Goal: Task Accomplishment & Management: Manage account settings

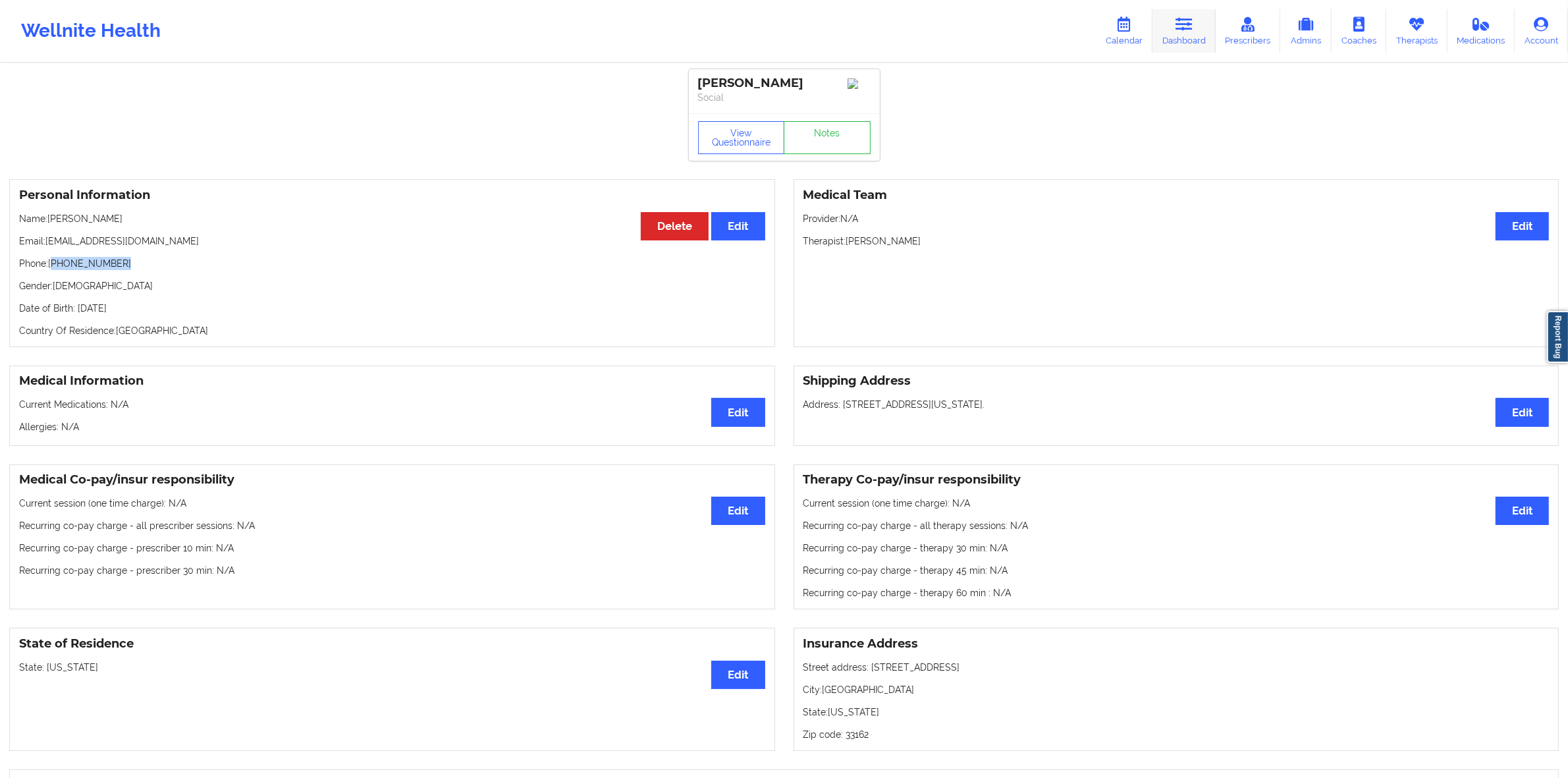
click at [1200, 41] on link "Dashboard" at bounding box center [1184, 31] width 63 height 44
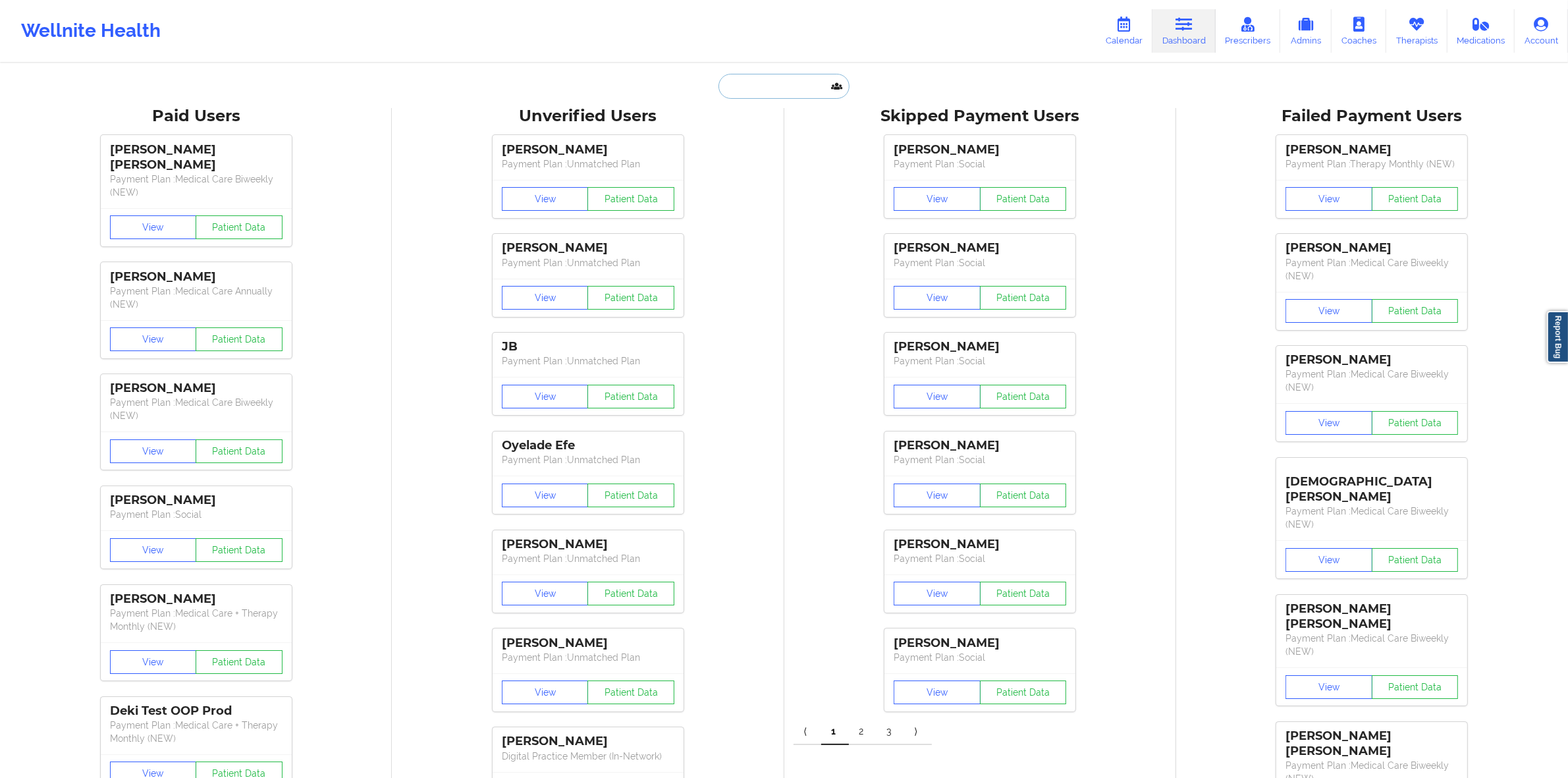
click at [805, 90] on input "text" at bounding box center [783, 86] width 130 height 25
type input "[PERSON_NAME]"
click at [785, 199] on div at bounding box center [816, 208] width 198 height 21
click at [785, 90] on input "[PERSON_NAME]" at bounding box center [783, 86] width 130 height 25
click at [792, 142] on div "[PERSON_NAME] - [EMAIL_ADDRESS][DOMAIN_NAME]" at bounding box center [816, 144] width 176 height 24
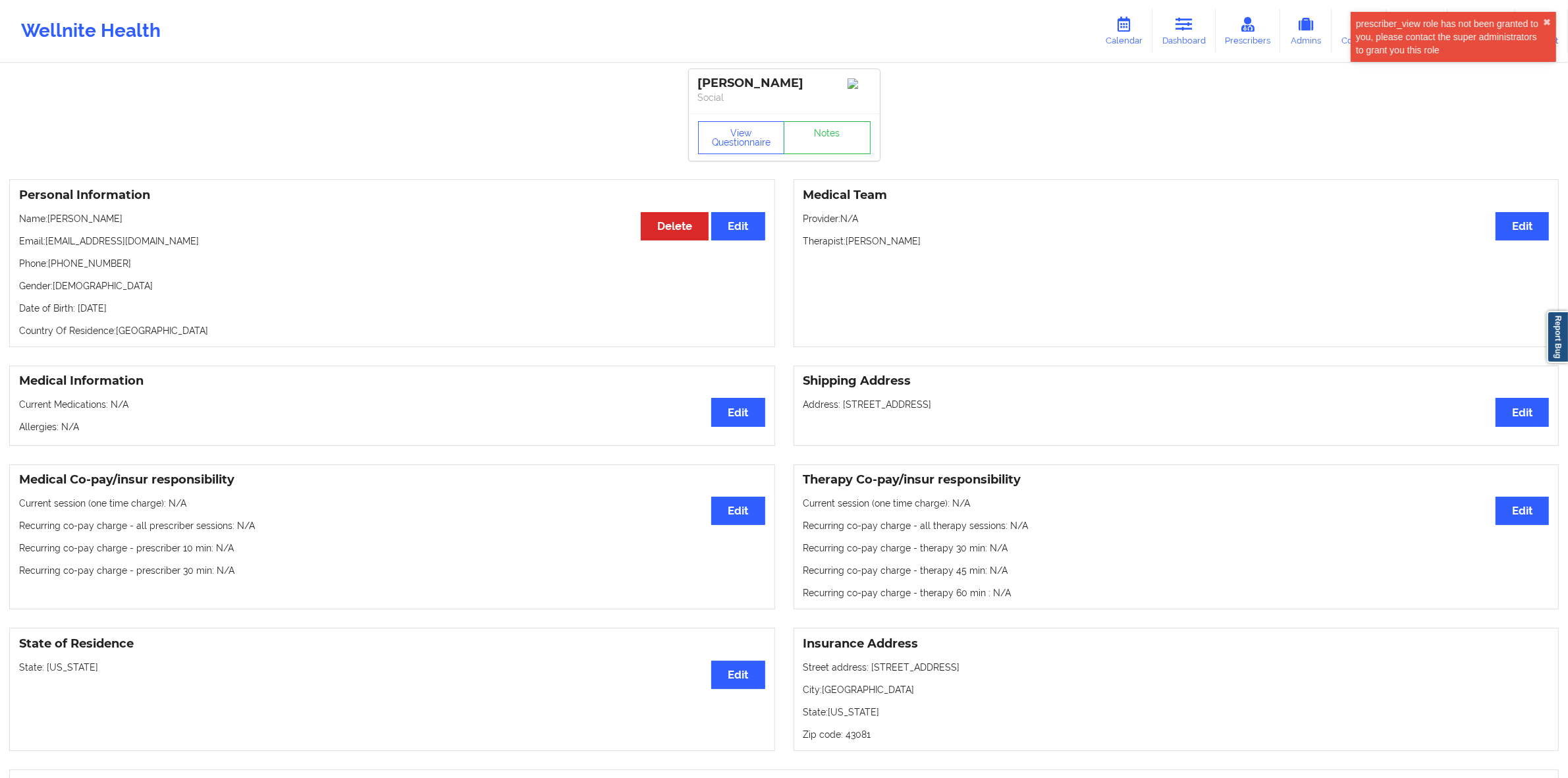
click at [146, 244] on p "Email: [EMAIL_ADDRESS][DOMAIN_NAME]" at bounding box center [392, 240] width 746 height 13
drag, startPoint x: 146, startPoint y: 244, endPoint x: 66, endPoint y: 243, distance: 80.0
click at [66, 243] on p "Email: [EMAIL_ADDRESS][DOMAIN_NAME]" at bounding box center [392, 240] width 746 height 13
copy p "[EMAIL_ADDRESS][DOMAIN_NAME]"
click at [1170, 34] on link "Dashboard" at bounding box center [1184, 31] width 63 height 44
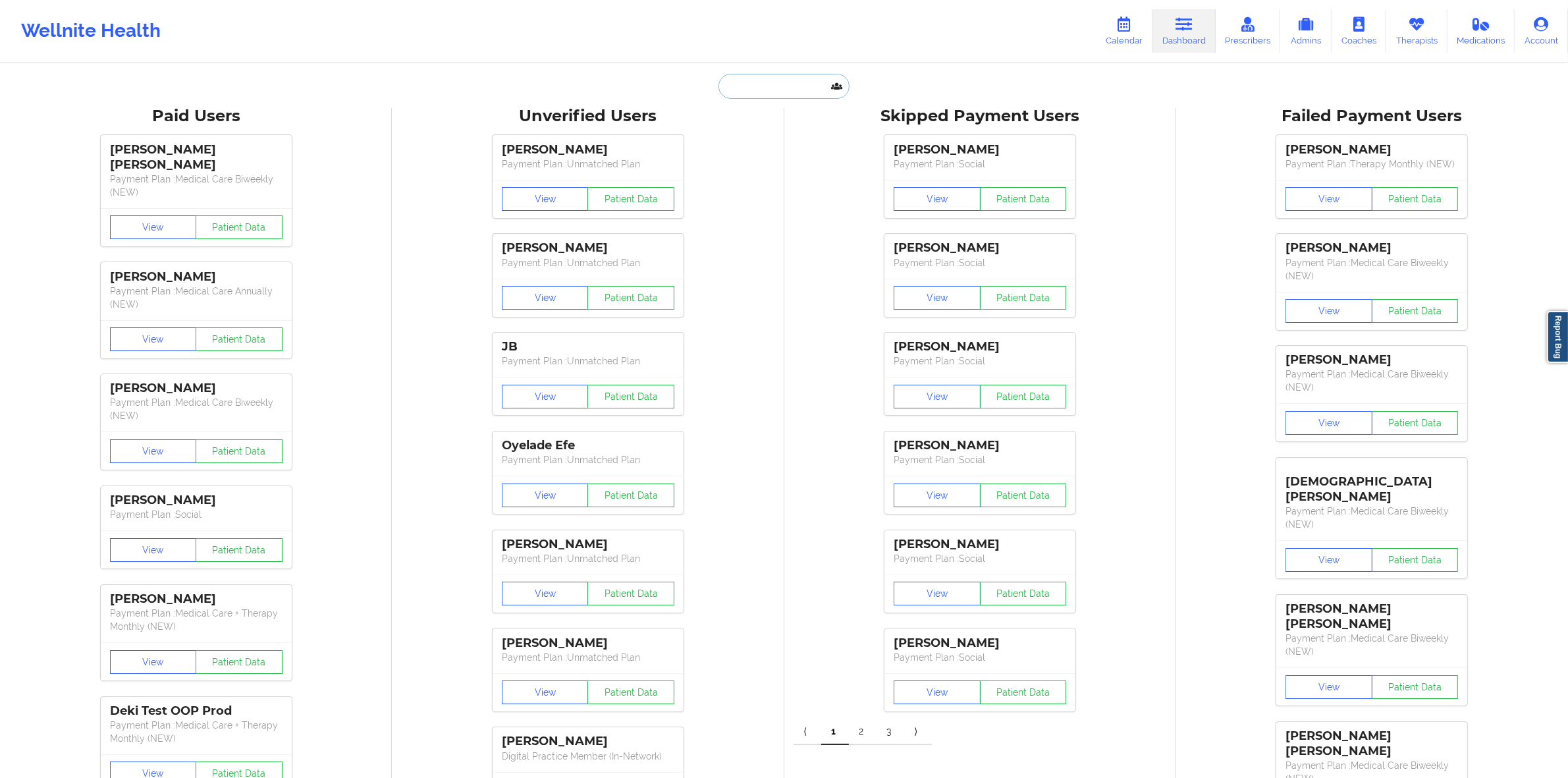
click at [801, 86] on input "text" at bounding box center [783, 86] width 130 height 25
type input "[PERSON_NAME]"
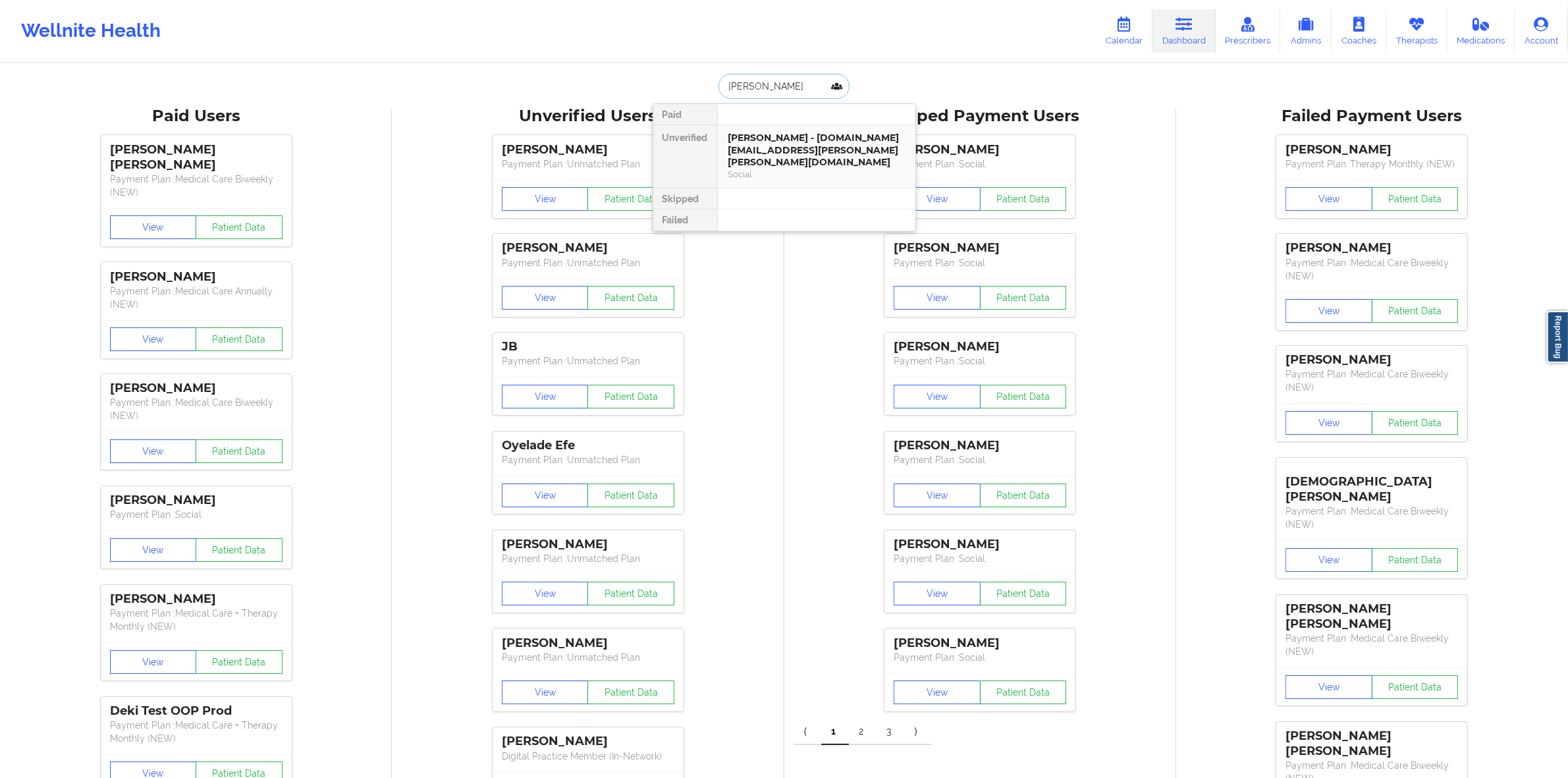
click at [801, 169] on div "Social" at bounding box center [816, 174] width 176 height 11
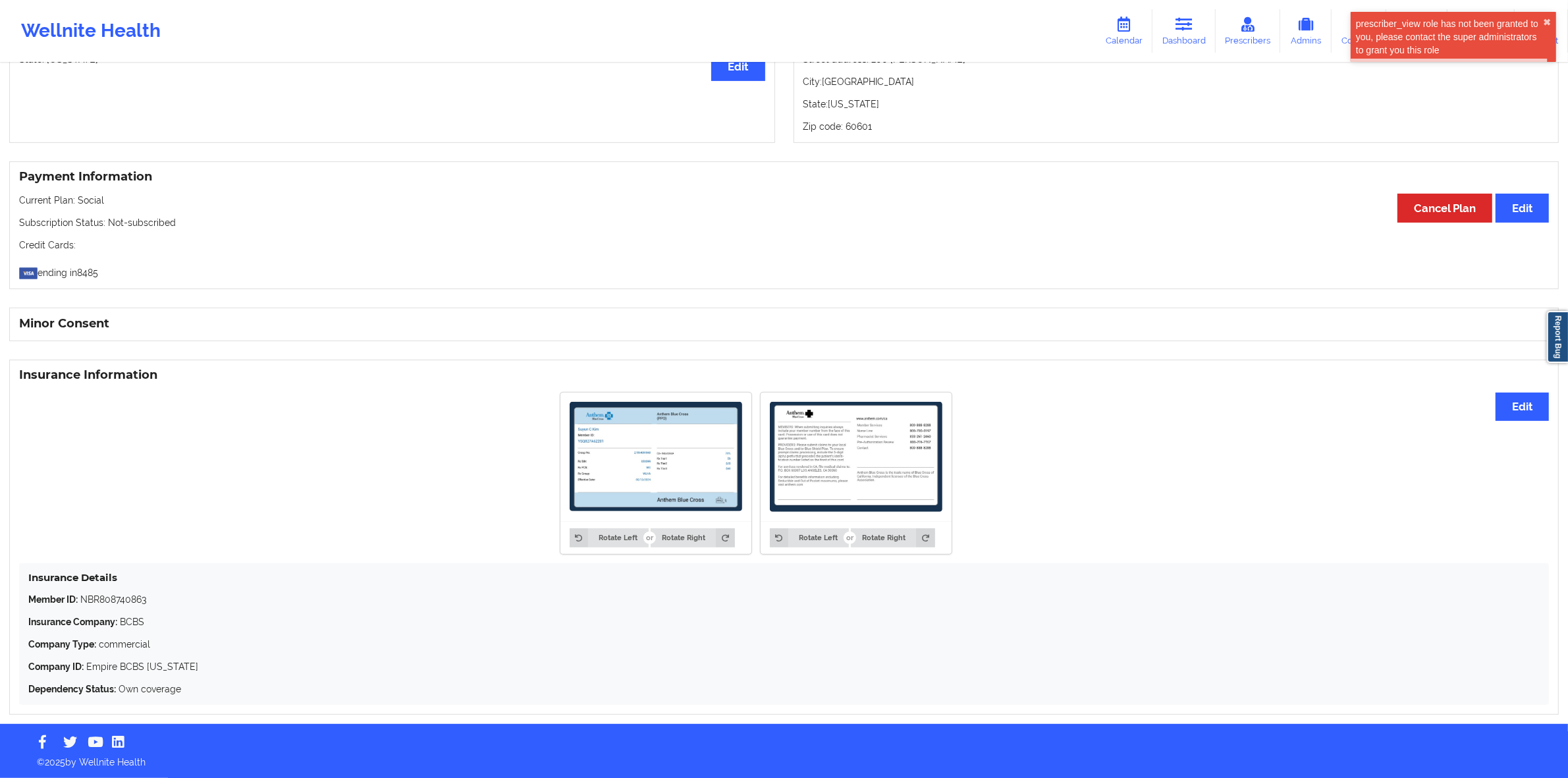
scroll to position [614, 0]
click at [644, 474] on img at bounding box center [655, 456] width 172 height 110
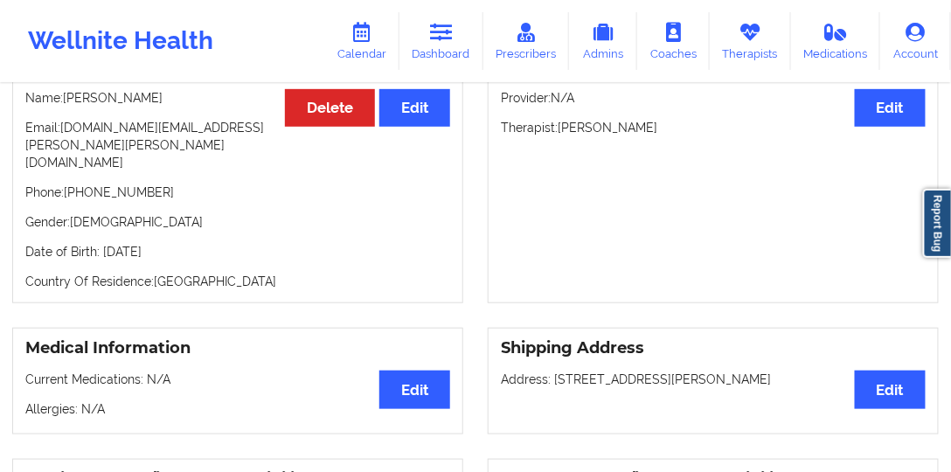
scroll to position [168, 0]
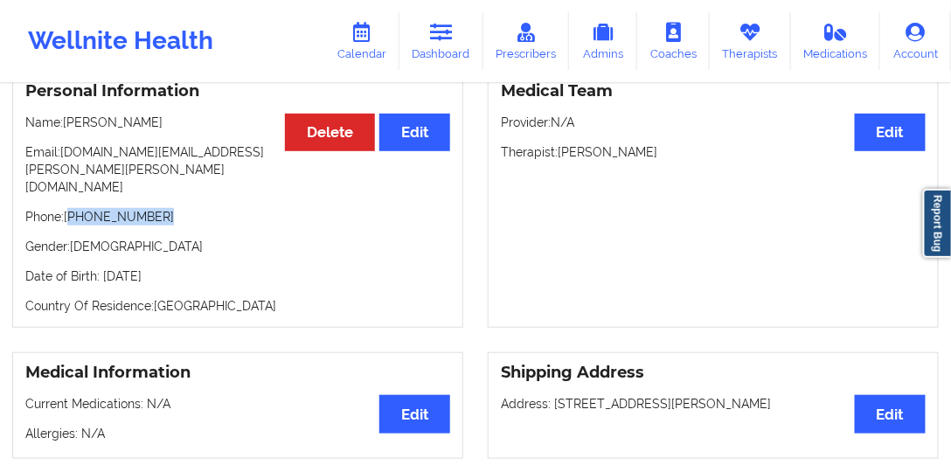
drag, startPoint x: 166, startPoint y: 177, endPoint x: 73, endPoint y: 181, distance: 93.7
click at [73, 181] on div "Personal Information Edit Delete Name: [PERSON_NAME] Email: [DOMAIN_NAME][EMAIL…" at bounding box center [237, 199] width 451 height 258
copy p "[PHONE_NUMBER]"
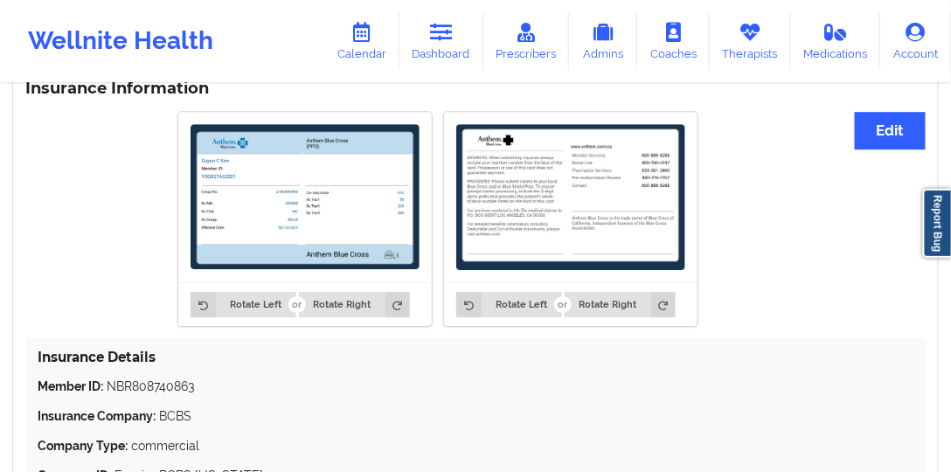
scroll to position [1217, 0]
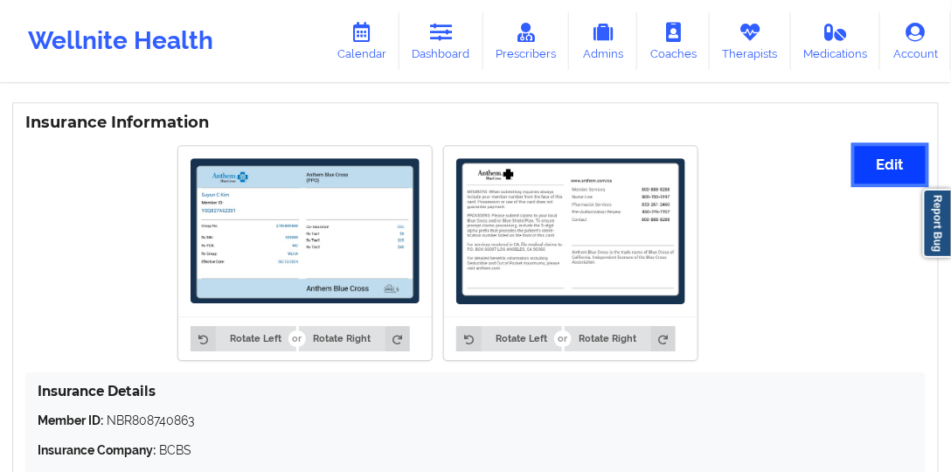
click at [860, 147] on button "Edit" at bounding box center [890, 165] width 71 height 38
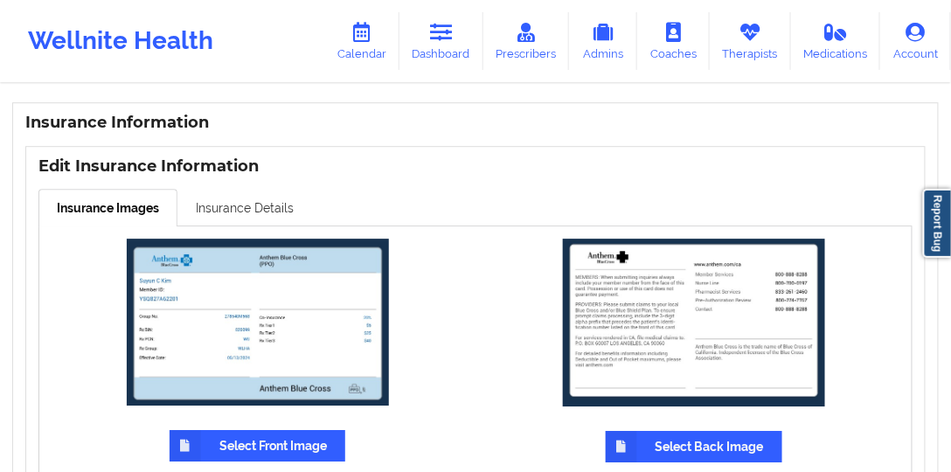
click at [277, 189] on link "Insurance Details" at bounding box center [245, 207] width 135 height 37
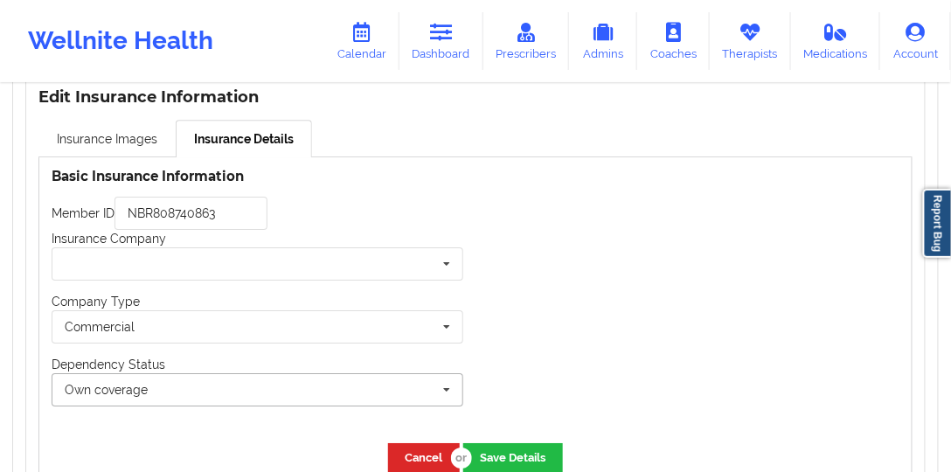
scroll to position [1372, 0]
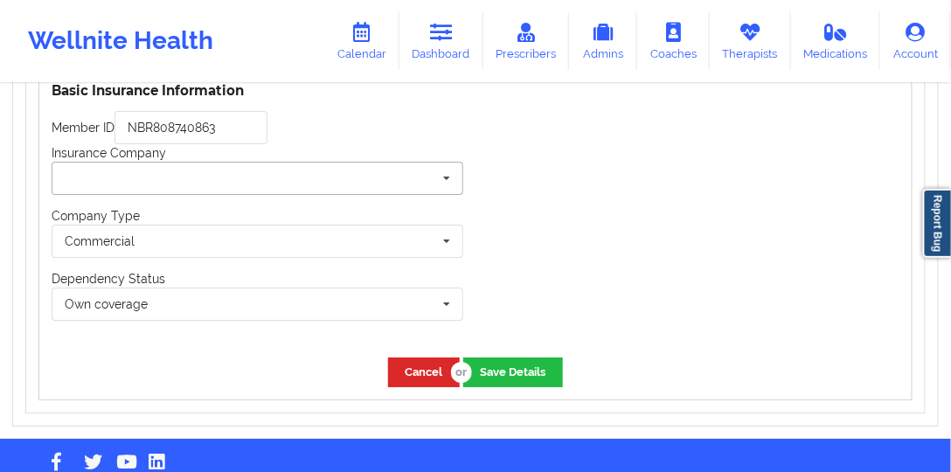
click at [328, 163] on input "text" at bounding box center [258, 178] width 410 height 31
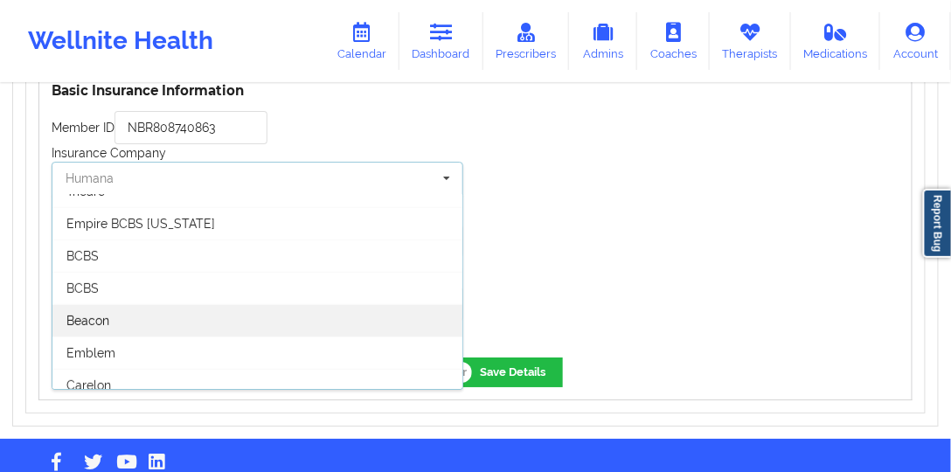
scroll to position [150, 0]
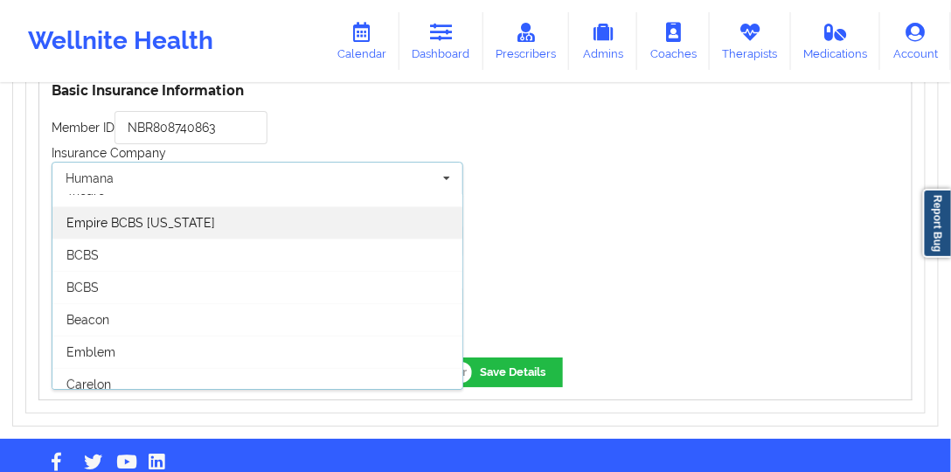
click at [239, 206] on div "Empire BCBS [US_STATE]" at bounding box center [257, 222] width 410 height 32
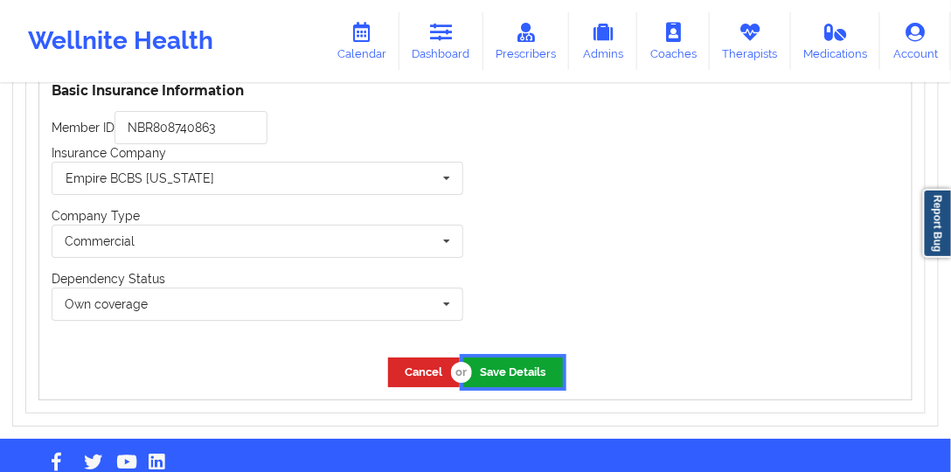
click at [523, 358] on button "Save Details" at bounding box center [513, 372] width 100 height 29
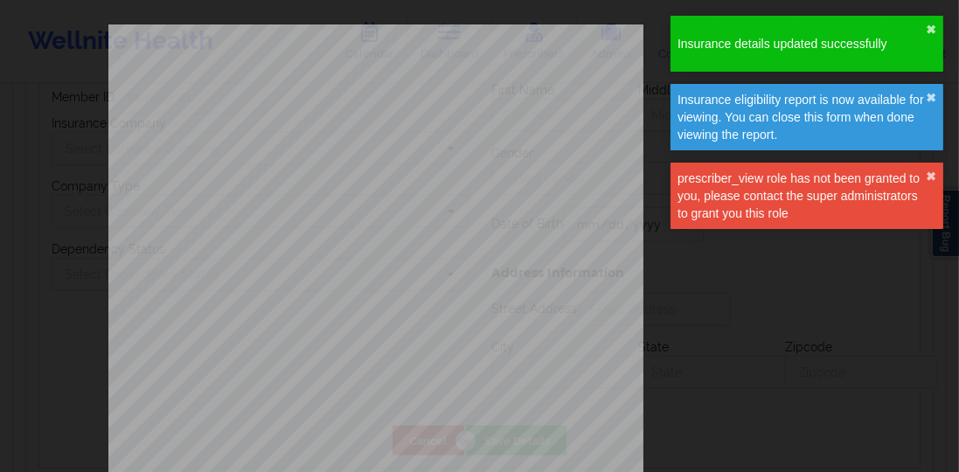
type input "NBR808740863"
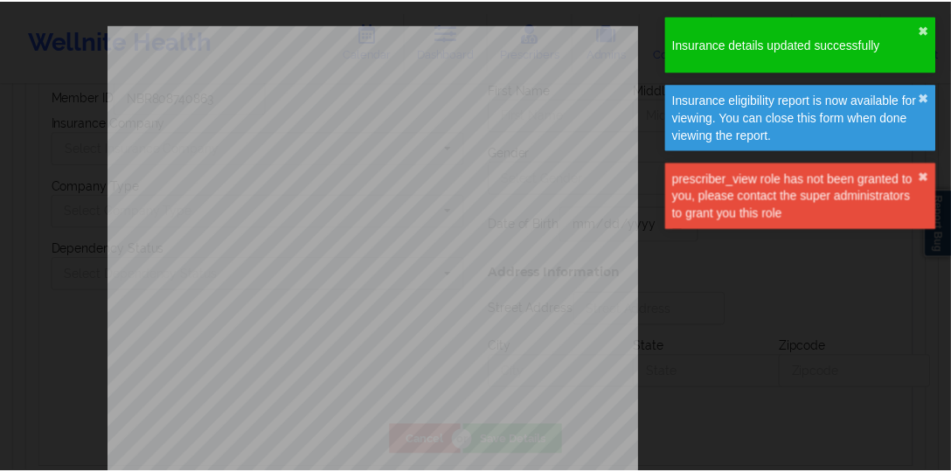
scroll to position [1372, 0]
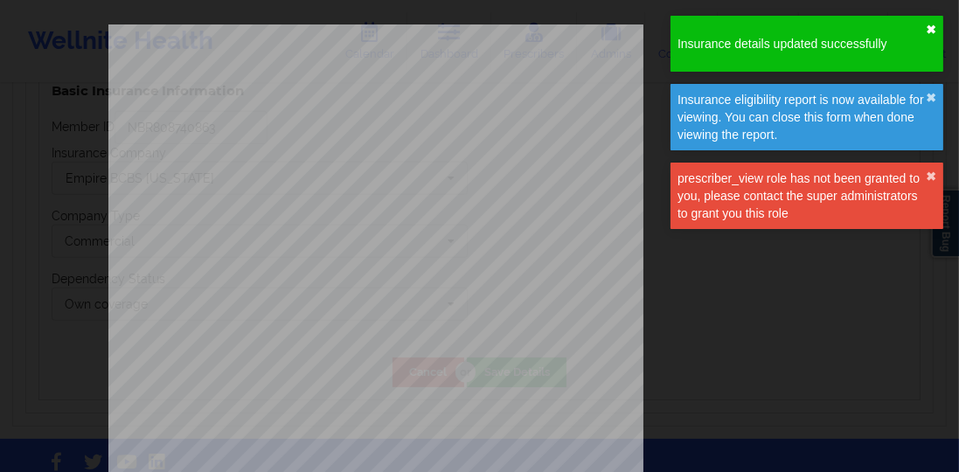
click at [934, 28] on button "✖︎" at bounding box center [931, 30] width 10 height 14
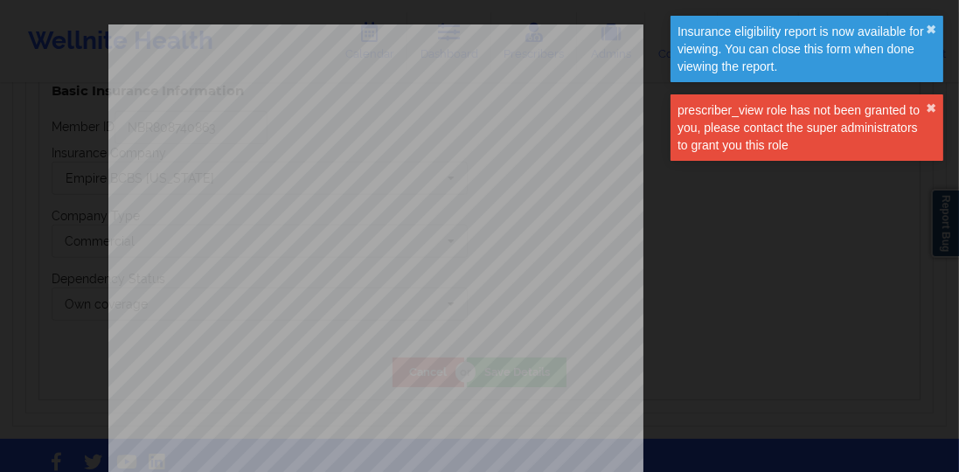
click at [822, 47] on div "Insurance eligibility report is now available for viewing. You can close this f…" at bounding box center [802, 49] width 248 height 52
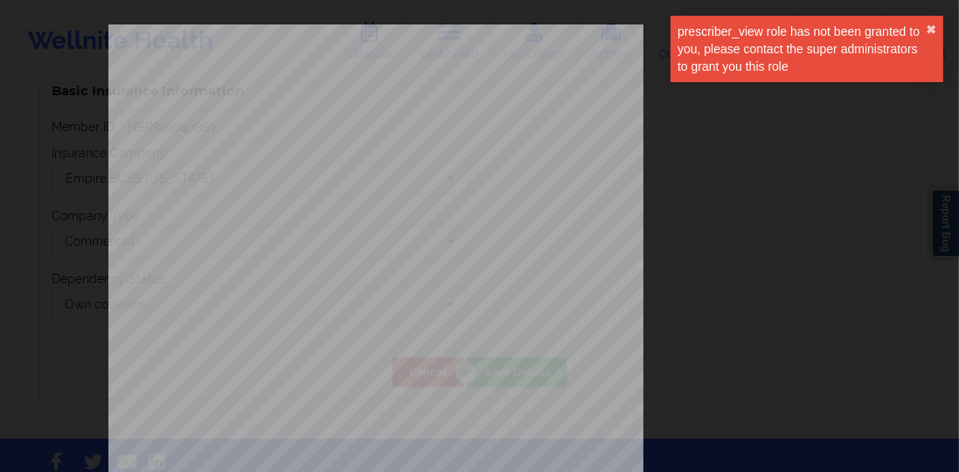
click at [799, 54] on div "Insurance eligibility report is now available for viewing. You can close this f…" at bounding box center [807, 55] width 280 height 86
click at [936, 30] on div "prescriber_view role has not been granted to you, please contact the super admi…" at bounding box center [807, 49] width 273 height 66
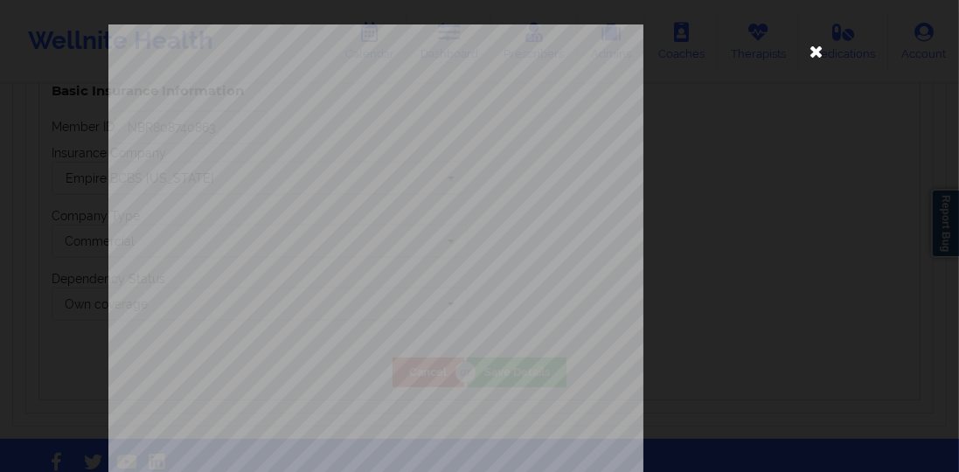
click at [813, 64] on icon at bounding box center [817, 51] width 28 height 28
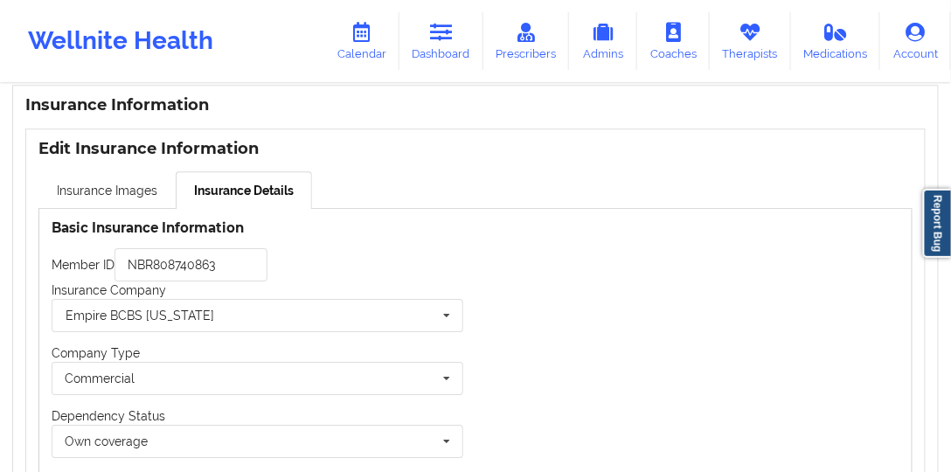
scroll to position [1222, 0]
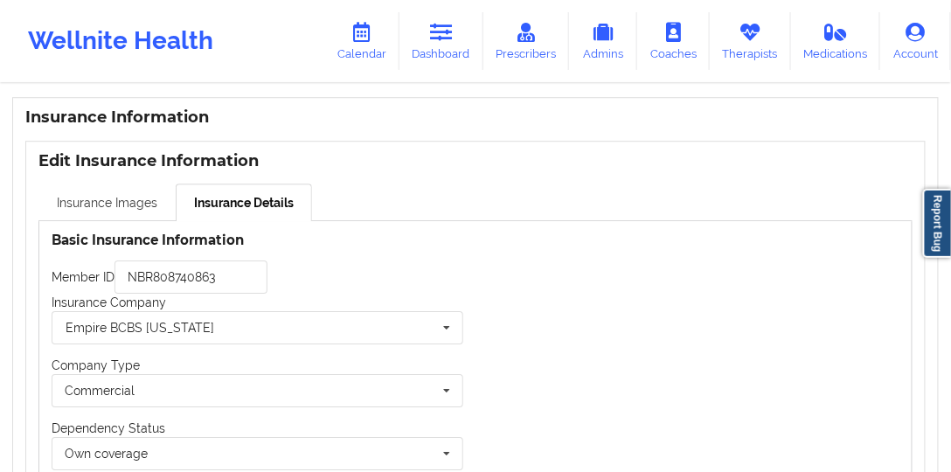
click at [150, 184] on link "Insurance Images" at bounding box center [106, 202] width 137 height 37
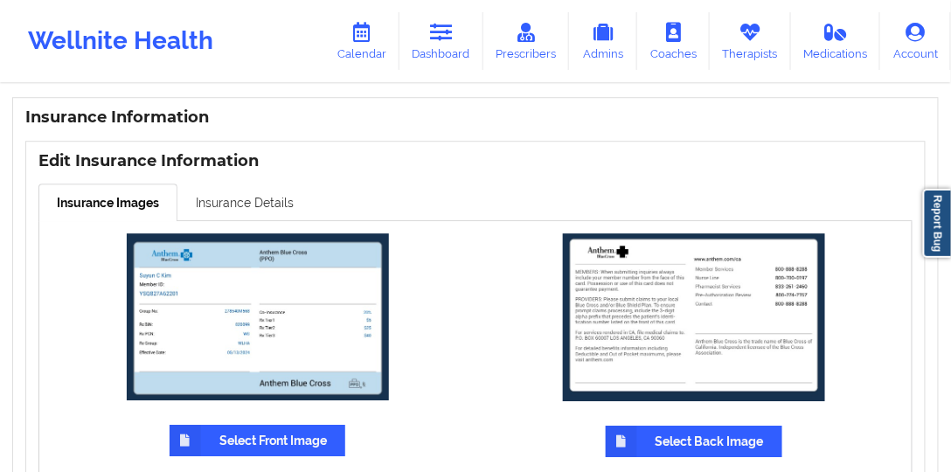
click at [273, 184] on link "Insurance Details" at bounding box center [245, 202] width 135 height 37
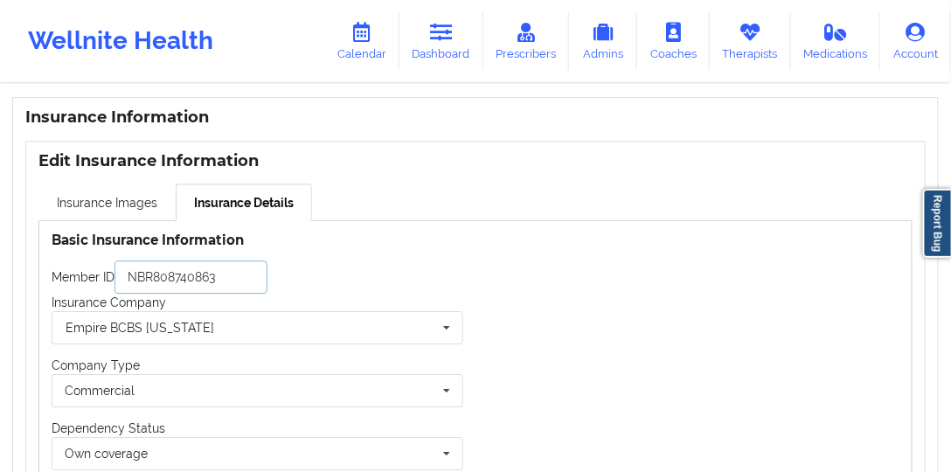
click at [241, 261] on input "NBR808740863" at bounding box center [191, 277] width 153 height 33
paste input "YSQ827A62201"
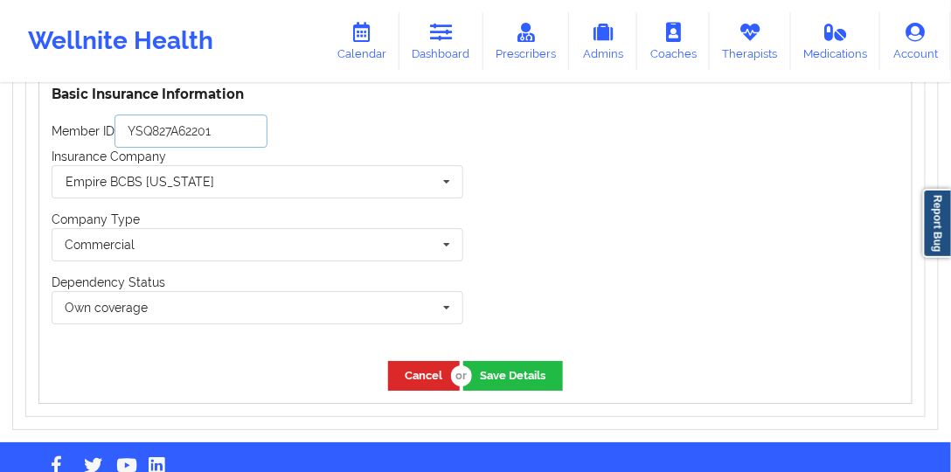
scroll to position [1372, 0]
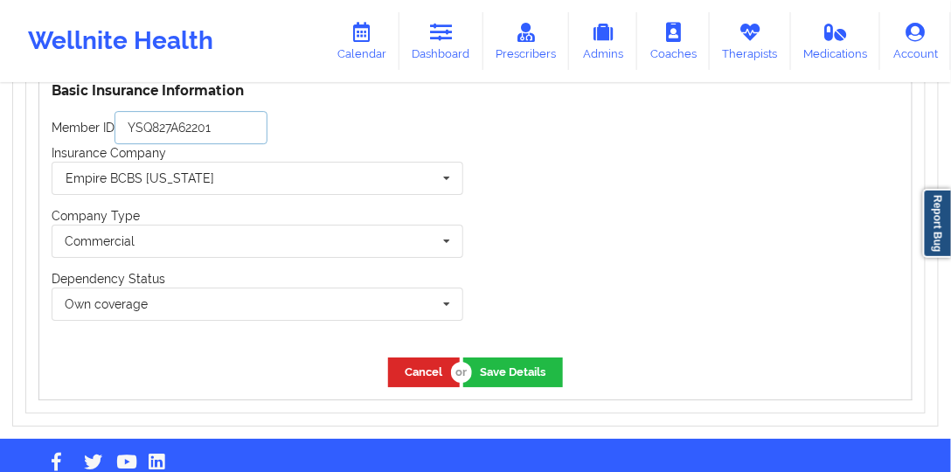
type input "YSQ827A62201"
click at [555, 352] on div "Cancel Save Details" at bounding box center [475, 371] width 873 height 53
click at [547, 358] on button "Save Details" at bounding box center [513, 372] width 100 height 29
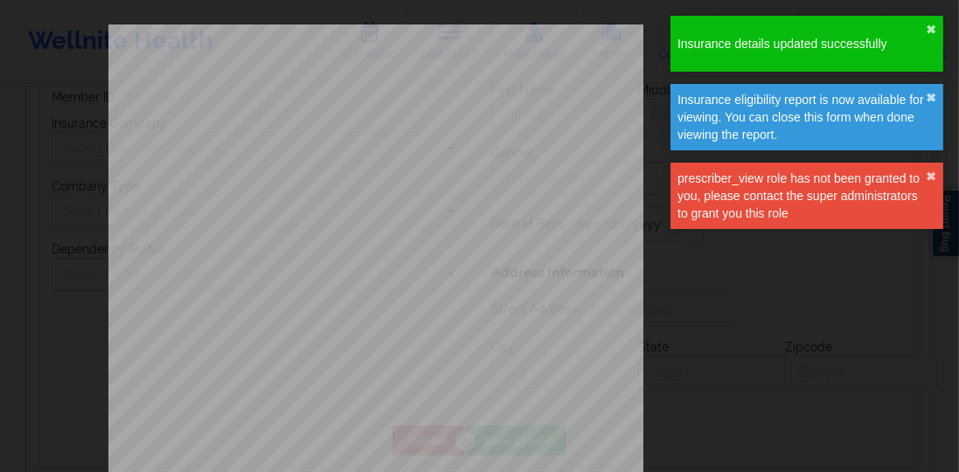
type input "YSQ827A62201"
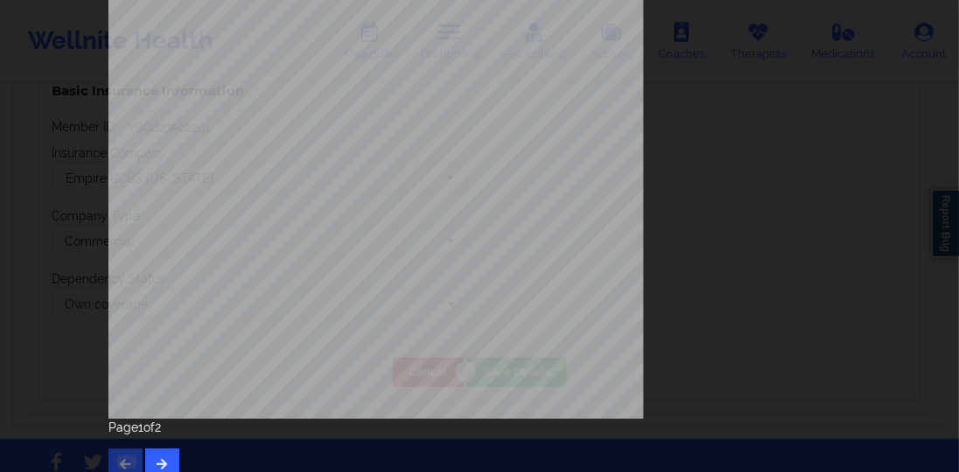
scroll to position [299, 0]
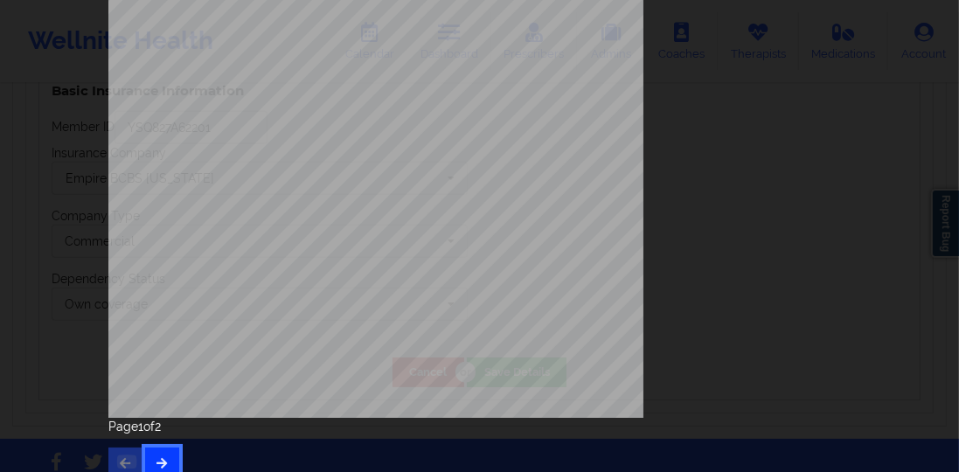
click at [154, 450] on button "button" at bounding box center [162, 463] width 34 height 31
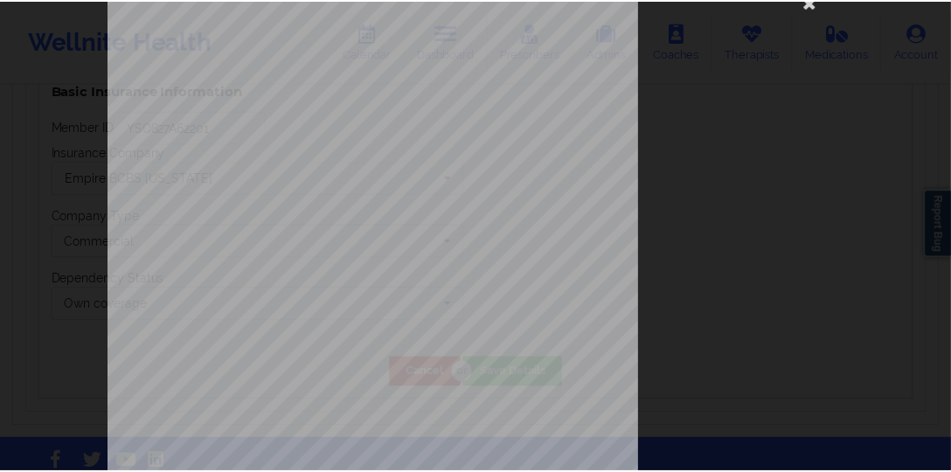
scroll to position [0, 0]
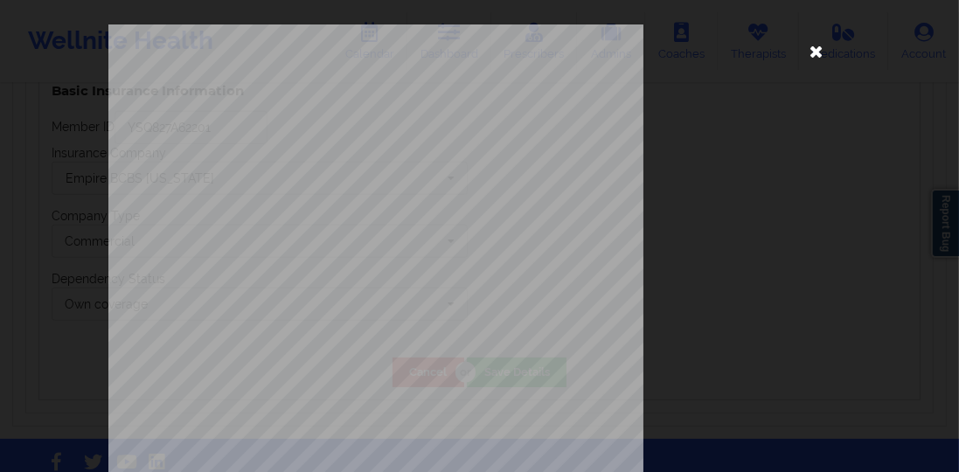
click at [814, 51] on icon at bounding box center [817, 51] width 28 height 28
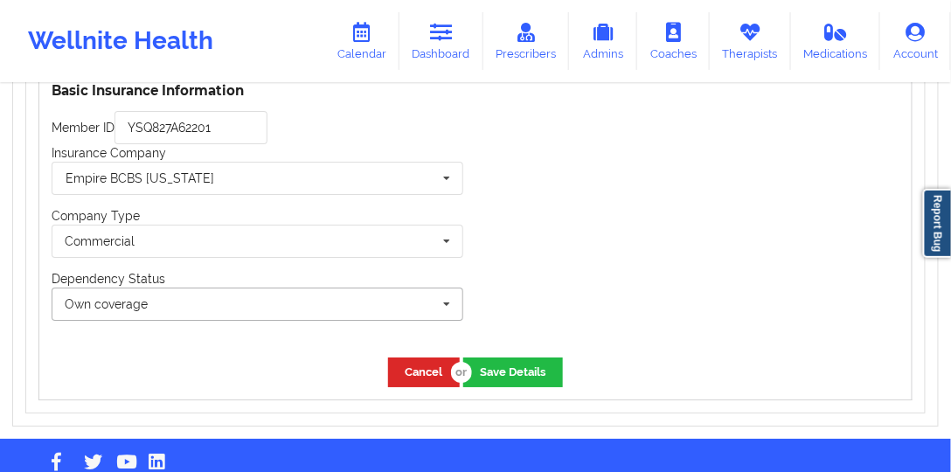
scroll to position [1322, 0]
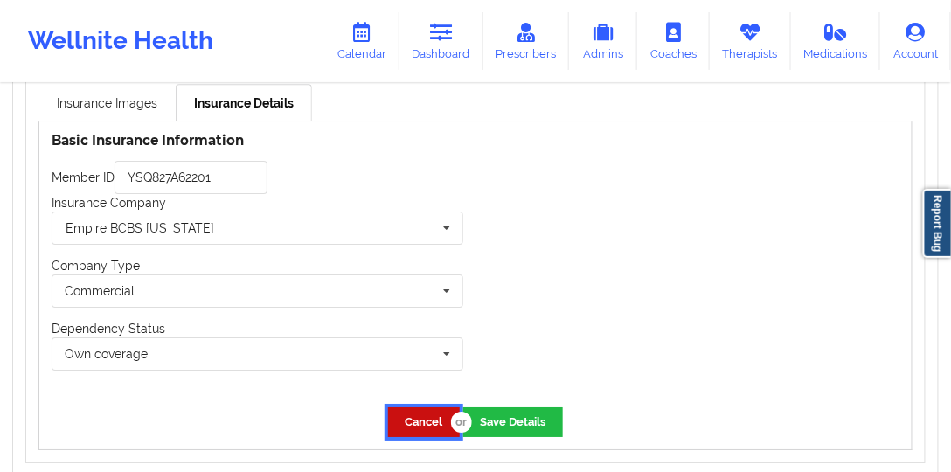
click at [396, 407] on button "Cancel" at bounding box center [424, 421] width 72 height 29
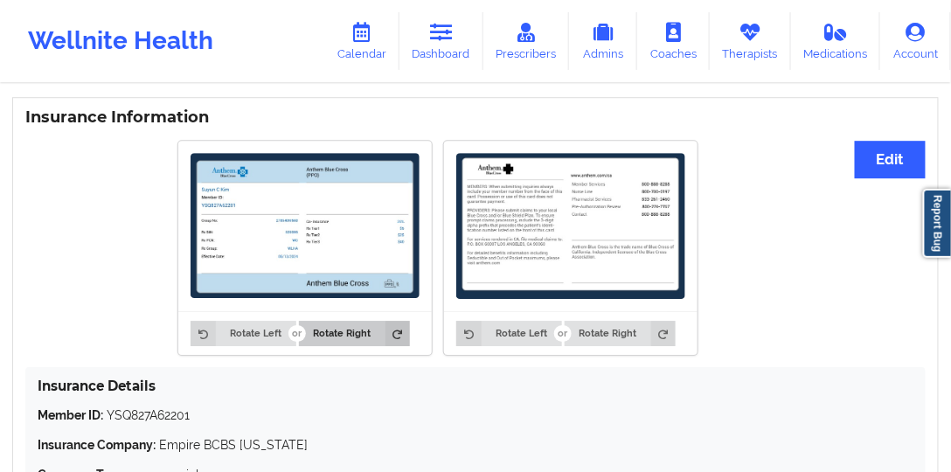
scroll to position [1222, 0]
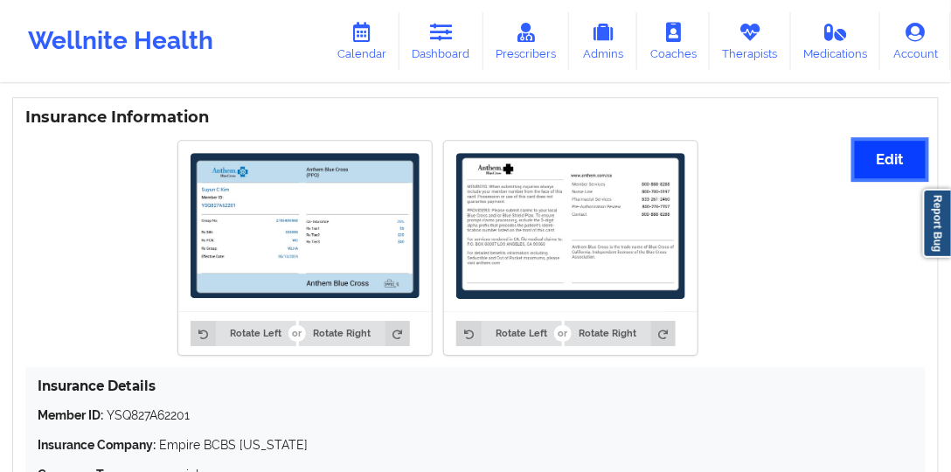
click at [872, 141] on button "Edit" at bounding box center [890, 160] width 71 height 38
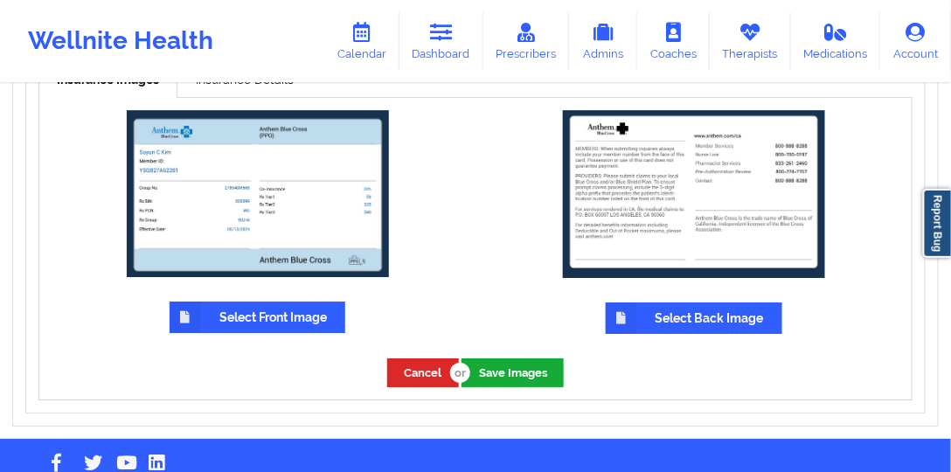
scroll to position [1347, 0]
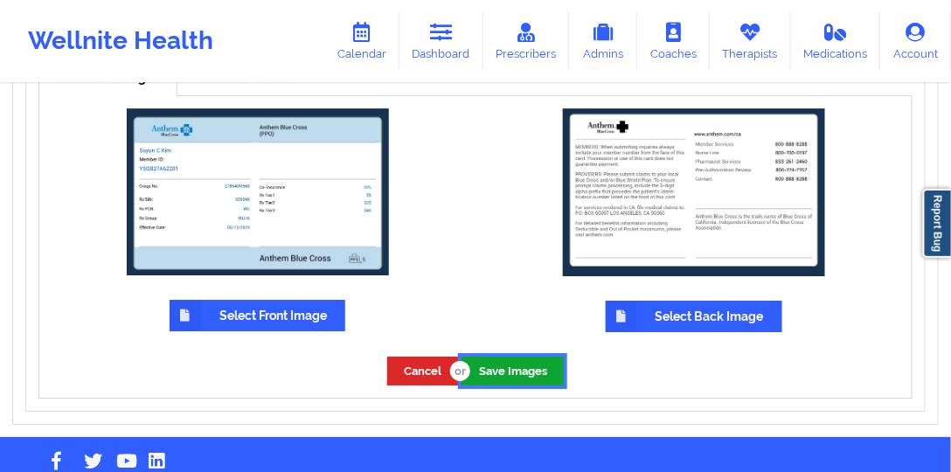
click at [498, 357] on button "Save Images" at bounding box center [513, 371] width 102 height 29
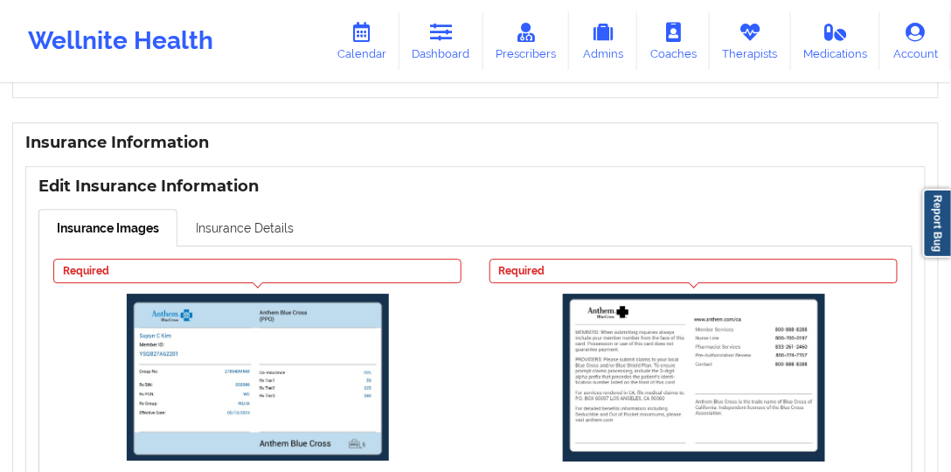
click at [236, 209] on link "Insurance Details" at bounding box center [245, 227] width 135 height 37
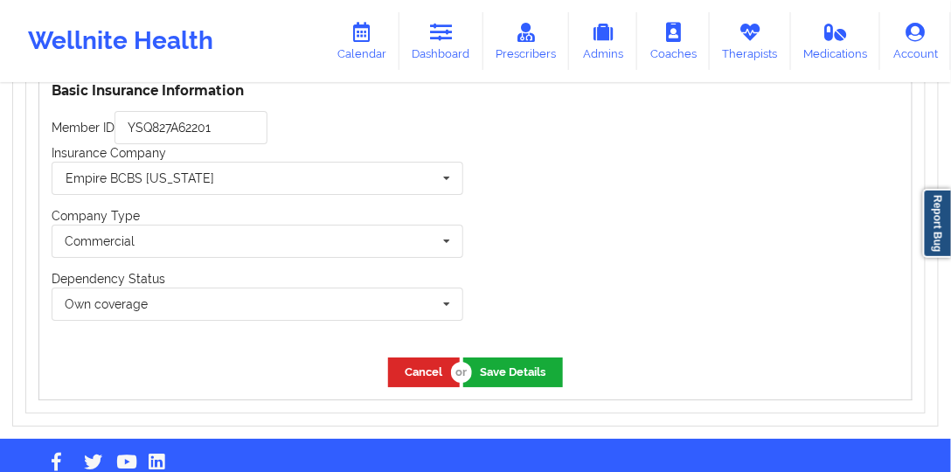
scroll to position [1372, 0]
click at [494, 358] on button "Save Details" at bounding box center [513, 372] width 100 height 29
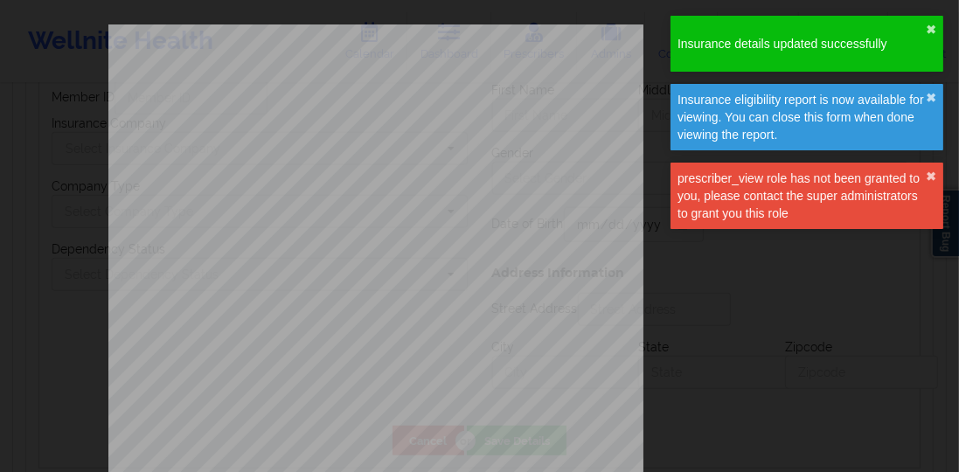
type input "YSQ827A62201"
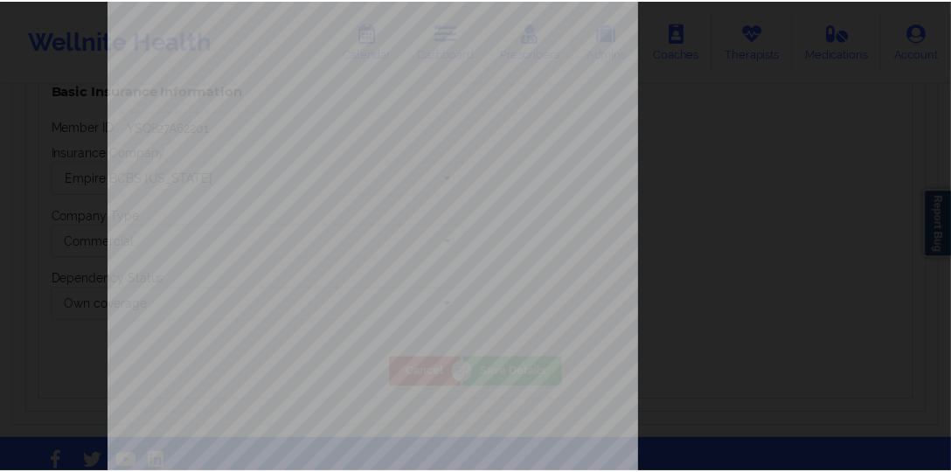
scroll to position [0, 0]
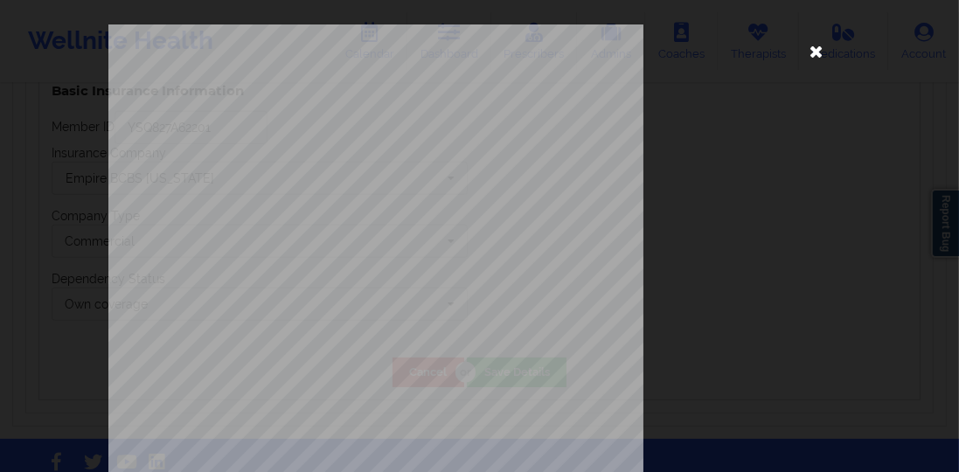
click at [808, 61] on icon at bounding box center [817, 51] width 28 height 28
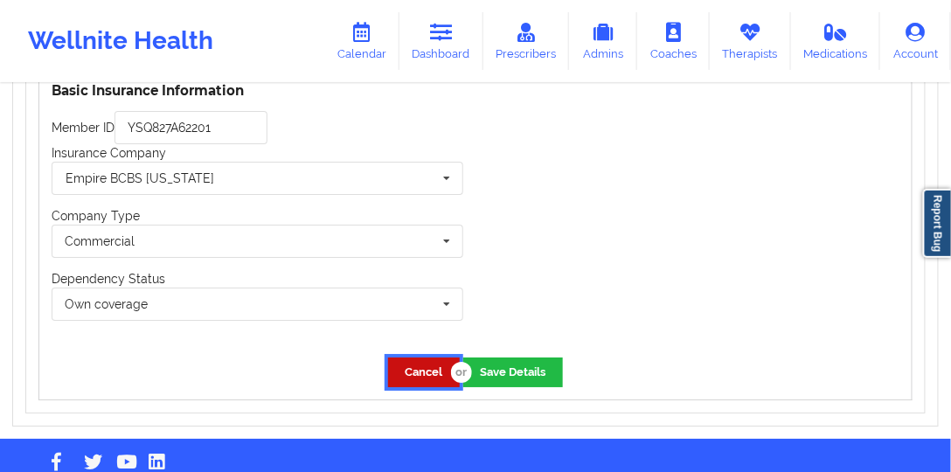
click at [408, 358] on button "Cancel" at bounding box center [424, 372] width 72 height 29
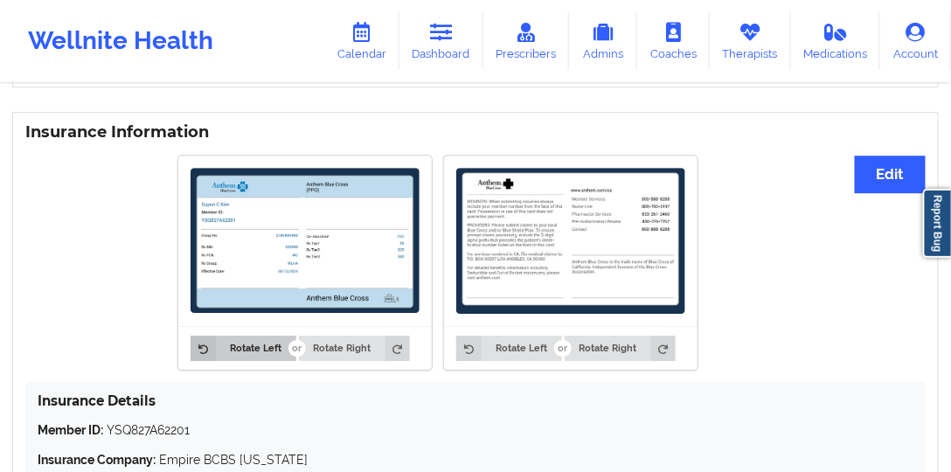
scroll to position [1167, 0]
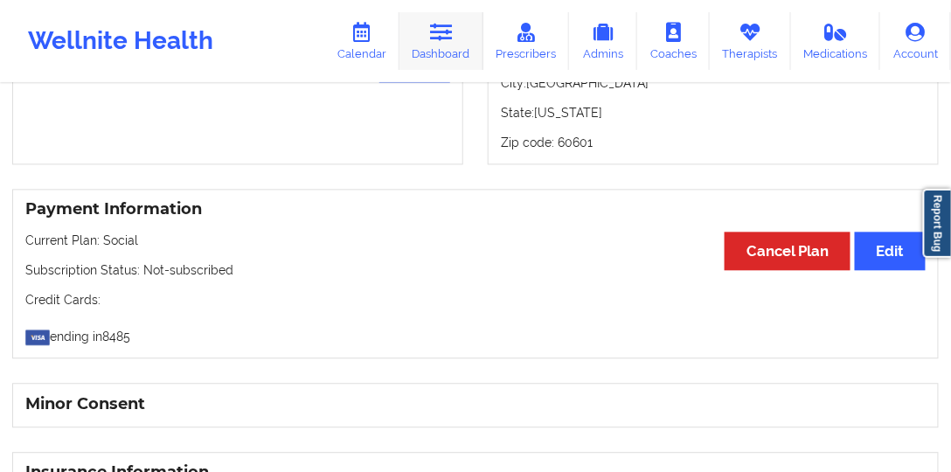
click at [425, 44] on link "Dashboard" at bounding box center [442, 41] width 84 height 58
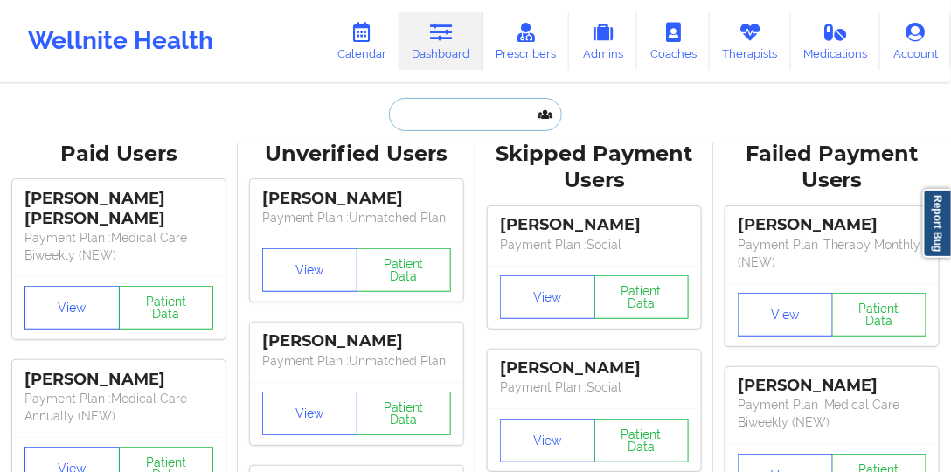
click at [473, 121] on input "text" at bounding box center [475, 114] width 173 height 33
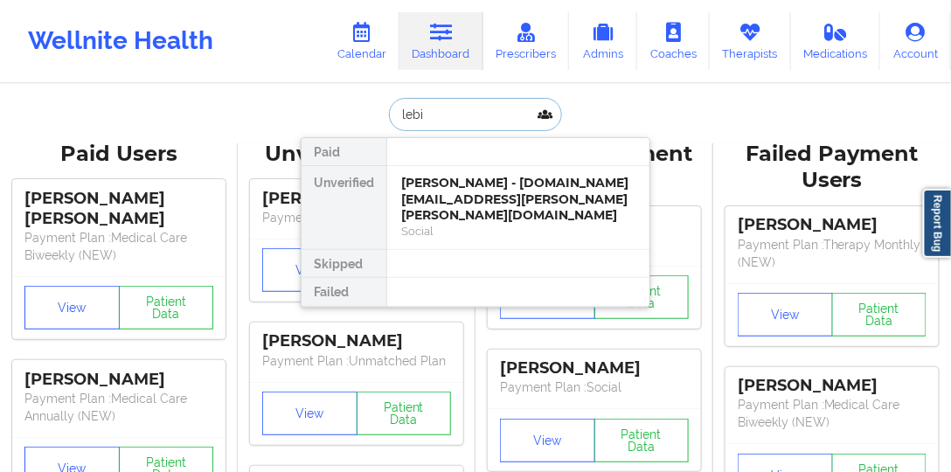
type input "lebin"
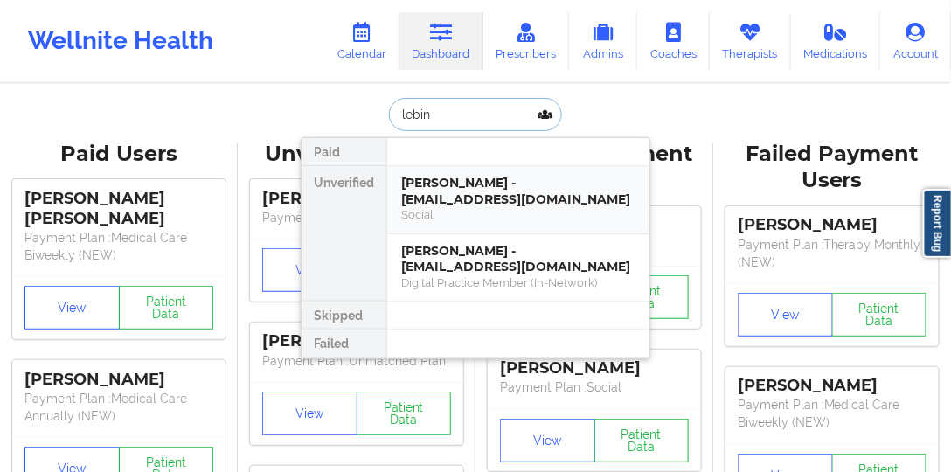
click at [463, 183] on div "[PERSON_NAME] - [EMAIL_ADDRESS][DOMAIN_NAME]" at bounding box center [518, 191] width 234 height 32
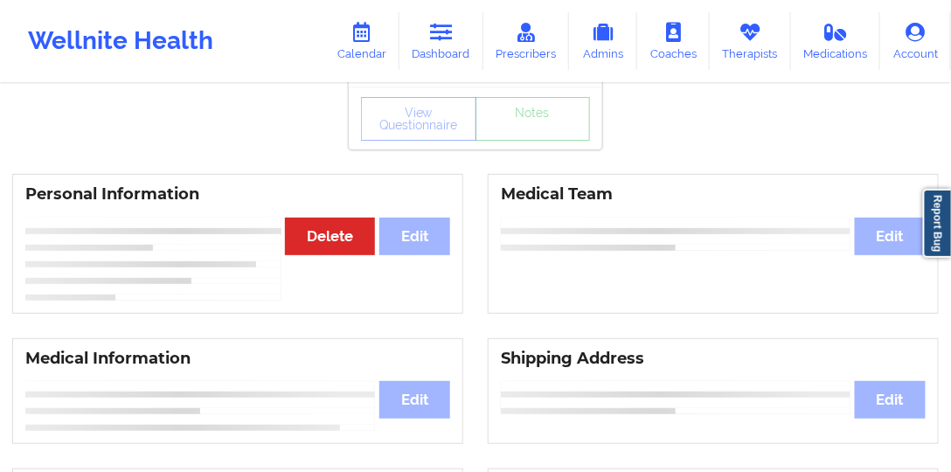
scroll to position [100, 0]
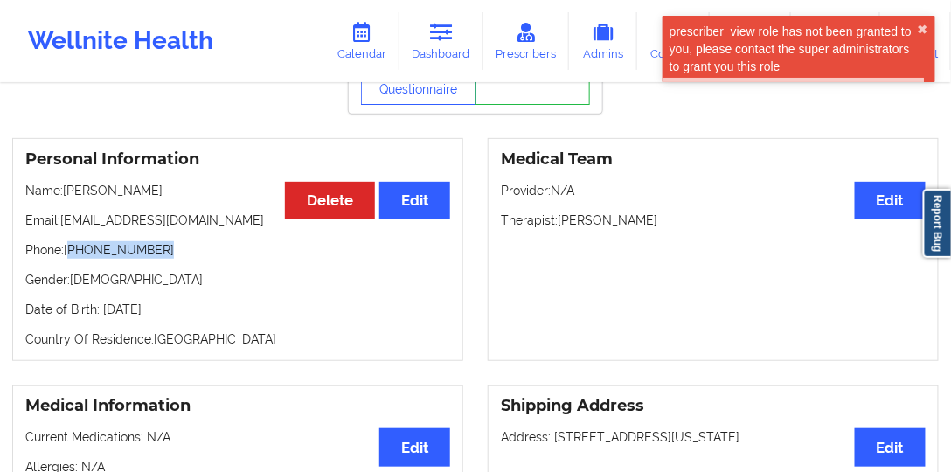
drag, startPoint x: 162, startPoint y: 256, endPoint x: 70, endPoint y: 258, distance: 91.8
click at [70, 258] on p "Phone: [PHONE_NUMBER]" at bounding box center [237, 249] width 425 height 17
copy p "[PHONE_NUMBER]"
